Goal: Communication & Community: Answer question/provide support

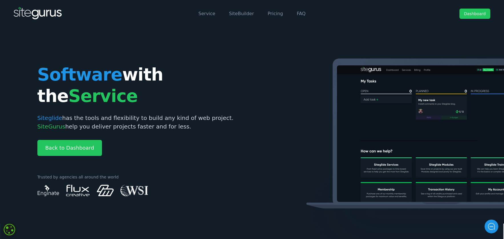
click at [474, 12] on link "Dashboard" at bounding box center [474, 14] width 31 height 10
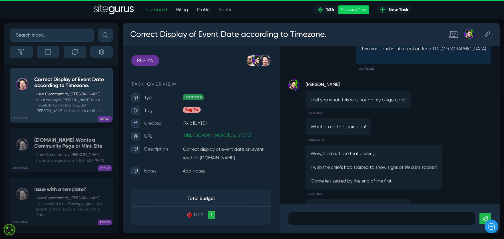
scroll to position [-94, 0]
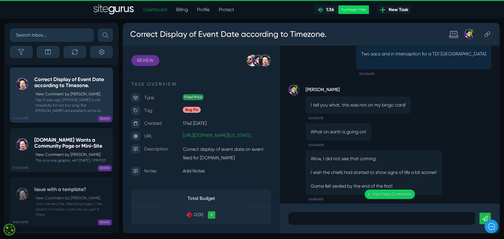
click at [75, 142] on h5 "[DOMAIN_NAME] Wants a Community Page or Mini-Site" at bounding box center [71, 143] width 75 height 12
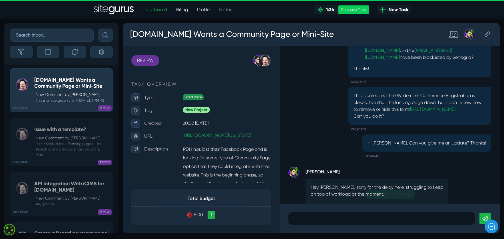
scroll to position [-568, 0]
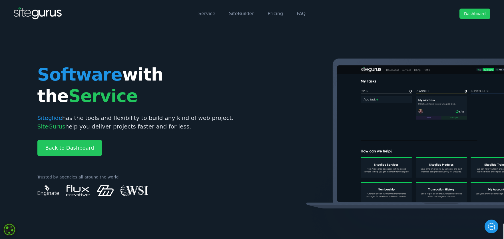
click at [477, 17] on link "Dashboard" at bounding box center [474, 14] width 31 height 10
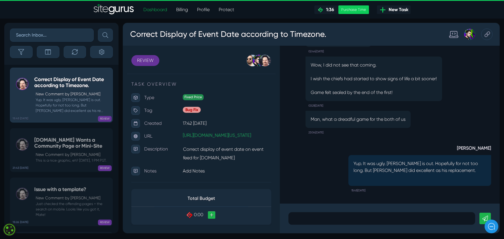
click at [90, 126] on div "21:43 05 Sep PDH.ORG Wants a Community Page or Mini-Site New Comment by Michael…" at bounding box center [61, 146] width 114 height 49
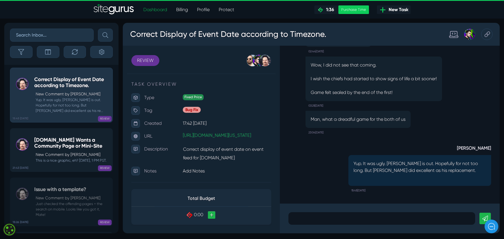
click at [80, 138] on link "21:43 05 Sep PDH.ORG Wants a Community Page or Mini-Site New Comment by Michael…" at bounding box center [61, 150] width 103 height 44
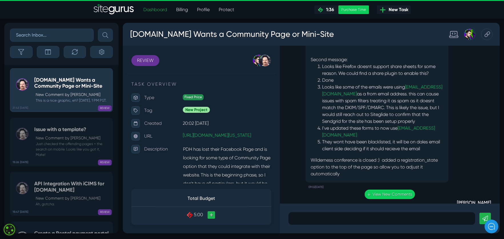
scroll to position [-246, 0]
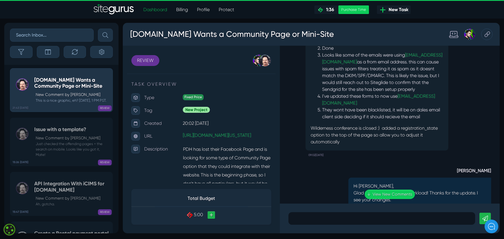
click at [315, 217] on p at bounding box center [381, 218] width 178 height 7
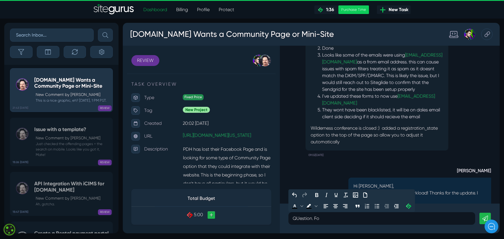
click at [298, 219] on p "QUestion. Fo" at bounding box center [381, 218] width 178 height 7
click at [328, 219] on p "Question. Fo" at bounding box center [381, 218] width 178 height 7
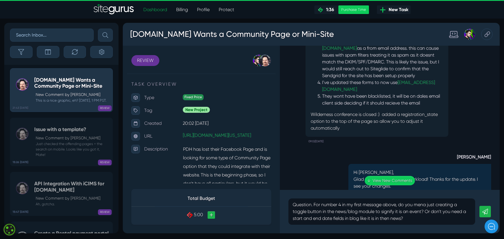
click at [484, 211] on icon at bounding box center [485, 212] width 6 height 6
